Goal: Task Accomplishment & Management: Manage account settings

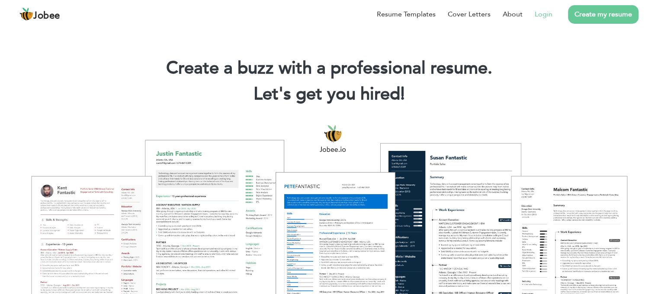
click at [552, 19] on link "Login" at bounding box center [543, 14] width 18 height 10
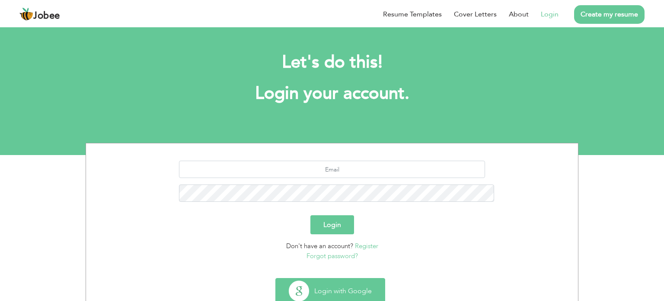
click at [316, 278] on button "Login with Google" at bounding box center [330, 290] width 109 height 25
type button "Google"
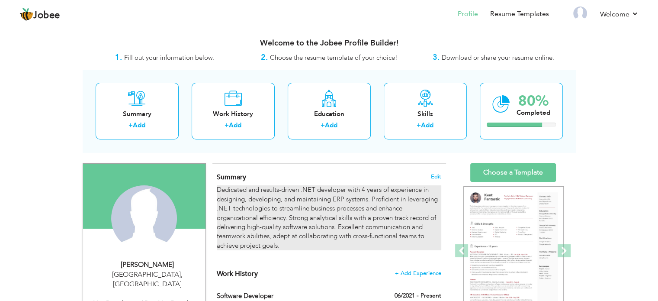
drag, startPoint x: 218, startPoint y: 189, endPoint x: 263, endPoint y: 227, distance: 58.4
click at [263, 227] on div "Dedicated and results-driven .NET developer with 4 years of experience in desig…" at bounding box center [329, 217] width 224 height 65
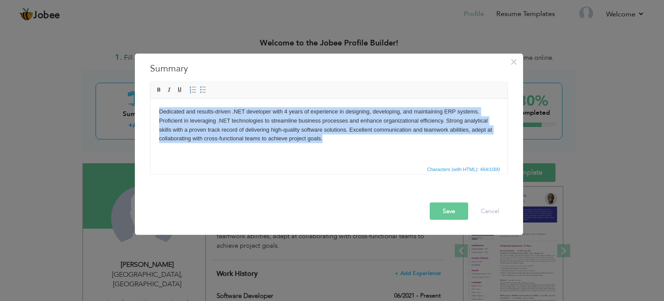
drag, startPoint x: 330, startPoint y: 140, endPoint x: 153, endPoint y: 112, distance: 178.7
click at [153, 112] on html "Dedicated and results-driven .NET developer with 4 years of experience in desig…" at bounding box center [328, 124] width 357 height 53
copy body "Dedicated and results-driven .NET developer with 4 years of experience in desig…"
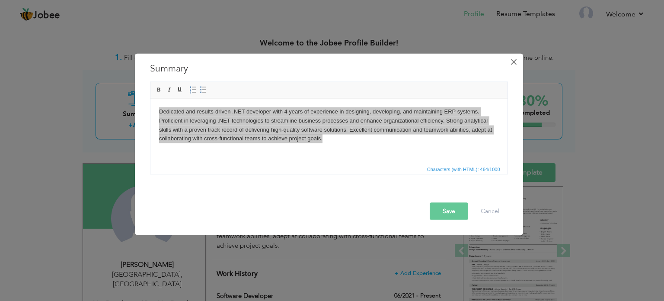
click at [513, 60] on span "×" at bounding box center [513, 62] width 7 height 16
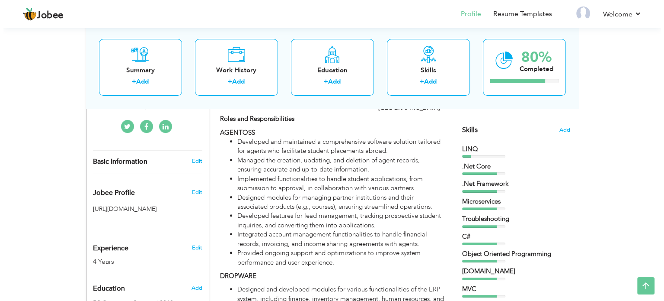
scroll to position [190, 0]
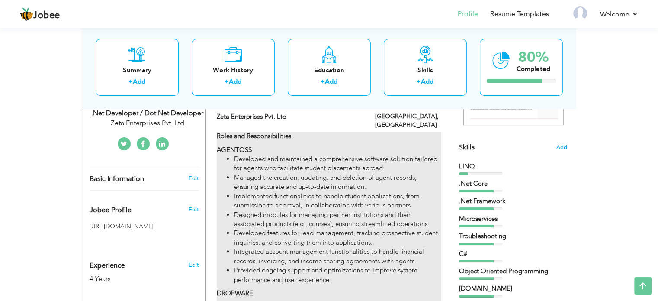
click at [380, 154] on li "Developed and maintained a comprehensive software solution tailored for agents …" at bounding box center [337, 163] width 207 height 19
type input "Software Developer"
type input "Zeta Enterprises Pvt. Ltd"
type input "06/2021"
type input "[GEOGRAPHIC_DATA]"
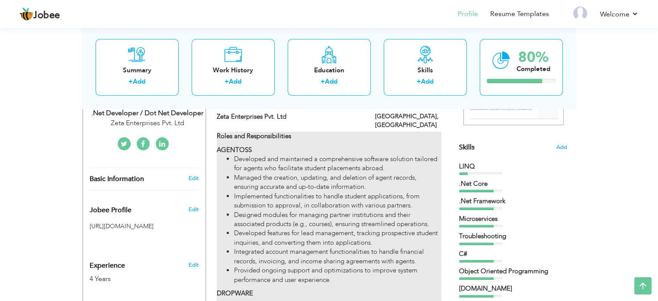
type input "[GEOGRAPHIC_DATA]"
checkbox input "true"
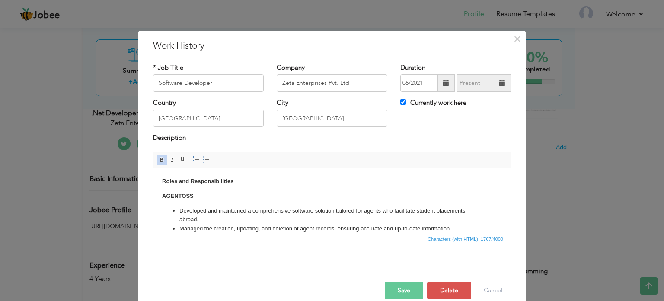
click at [285, 195] on body "Roles and Responsibilities AGENTOSS Developed and maintained a comprehensive so…" at bounding box center [332, 290] width 340 height 229
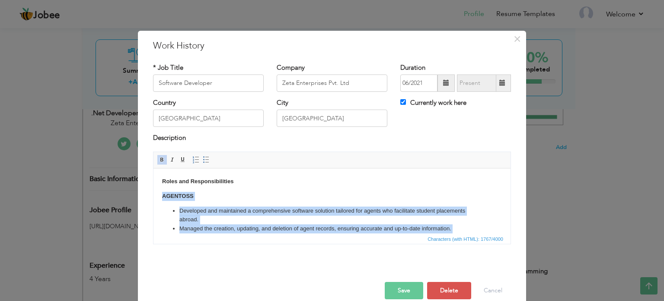
scroll to position [171, 0]
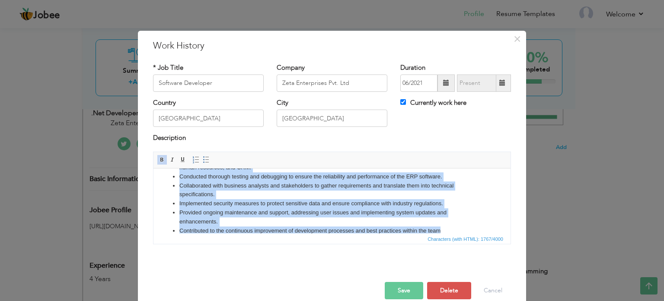
copy body "AGENTOSS Developed and maintained a comprehensive software solution tailored fo…"
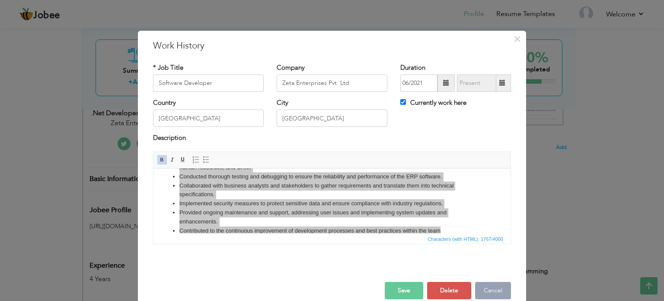
click at [486, 288] on button "Cancel" at bounding box center [493, 289] width 36 height 17
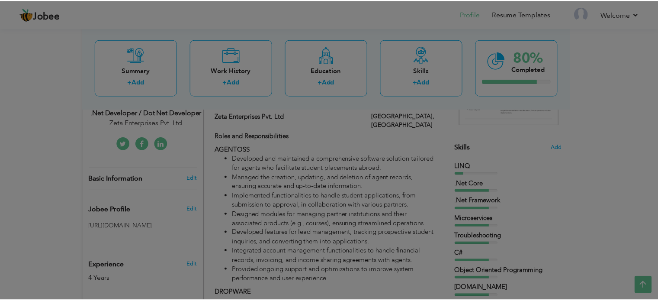
scroll to position [0, 0]
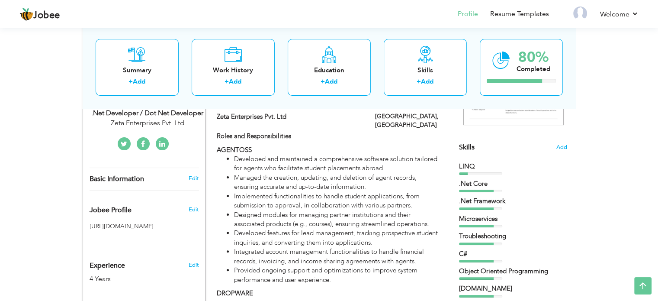
click at [588, 167] on div "View Resume Export PDF Profile Summary Public Link Experience Education Awards …" at bounding box center [329, 230] width 658 height 788
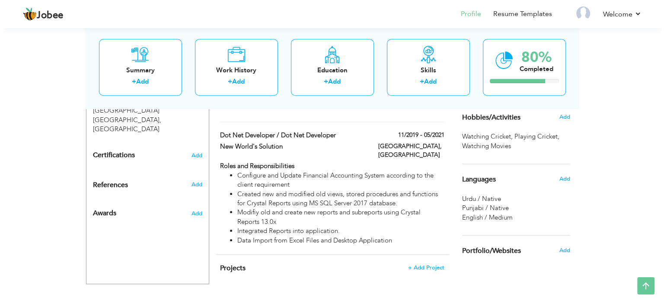
scroll to position [510, 0]
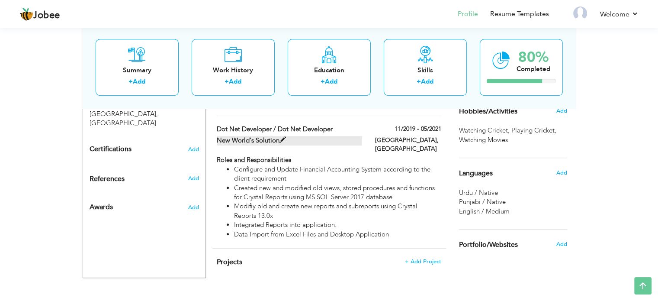
click at [281, 137] on span at bounding box center [282, 140] width 6 height 6
type input "Dot Net Developer / Dot Net Developer"
type input "New World's Solution"
type input "11/2019"
type input "05/2021"
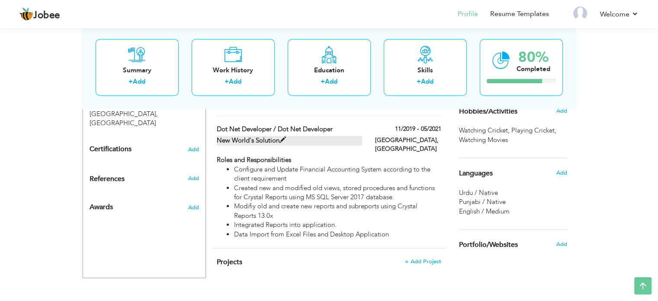
checkbox input "false"
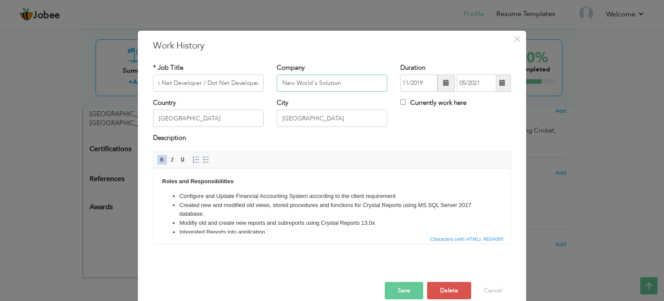
scroll to position [0, 0]
click at [315, 82] on input "New World's Solution" at bounding box center [332, 82] width 111 height 17
click at [206, 82] on input "Dot Net Developer / Dot Net Developer" at bounding box center [208, 82] width 111 height 17
click at [304, 211] on li "Created new and modified old views, stored procedures and functions for Crystal…" at bounding box center [331, 209] width 305 height 18
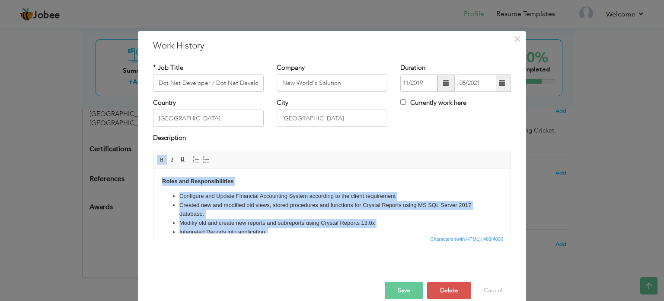
copy body "Roles and Responsibilities Configure and Update Financial Accounting System acc…"
